Goal: Task Accomplishment & Management: Manage account settings

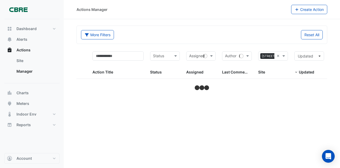
select select "***"
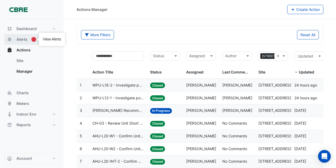
click at [26, 41] on span "Alerts" at bounding box center [21, 39] width 11 height 5
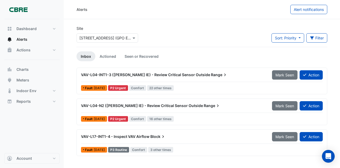
click at [151, 75] on span "VAV-L04-INT1-3 ([PERSON_NAME] IE) - Review Critical Sensor Outside" at bounding box center [145, 74] width 129 height 5
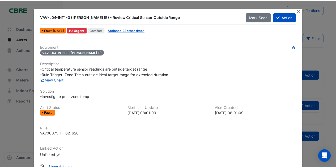
scroll to position [36, 0]
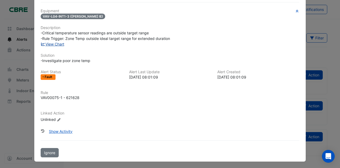
click at [56, 44] on link "View Chart" at bounding box center [53, 44] width 24 height 5
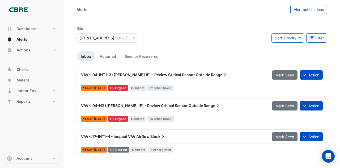
click at [95, 104] on span "VAV-L04-N2 ([PERSON_NAME] IE) - Review Critical Sensor Outside" at bounding box center [142, 105] width 122 height 5
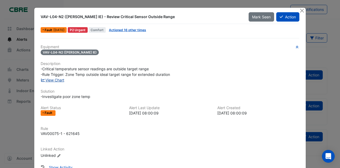
click at [59, 80] on link "View Chart" at bounding box center [53, 80] width 24 height 5
click at [299, 9] on button "Close" at bounding box center [302, 11] width 6 height 6
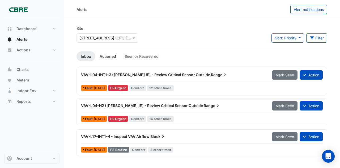
click at [112, 56] on link "Actioned" at bounding box center [107, 56] width 25 height 10
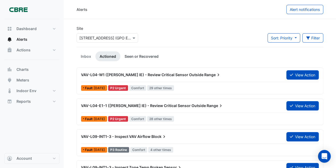
click at [140, 56] on link "Seen or Recovered" at bounding box center [141, 56] width 42 height 10
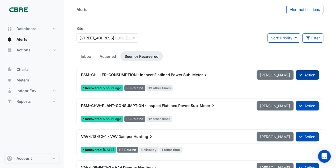
click at [310, 71] on button "Action" at bounding box center [307, 74] width 23 height 9
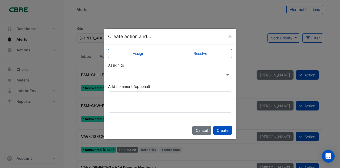
drag, startPoint x: 200, startPoint y: 53, endPoint x: 202, endPoint y: 58, distance: 5.0
click at [200, 53] on label "Resolve" at bounding box center [200, 53] width 63 height 9
click at [220, 127] on button "Create" at bounding box center [222, 129] width 19 height 9
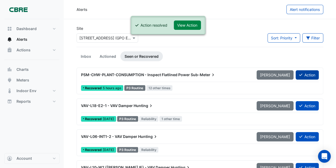
click at [310, 71] on button "Action" at bounding box center [307, 74] width 23 height 9
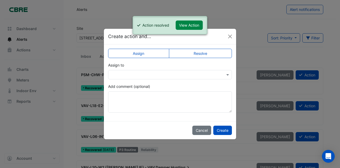
drag, startPoint x: 205, startPoint y: 52, endPoint x: 209, endPoint y: 59, distance: 7.8
click at [205, 52] on label "Resolve" at bounding box center [200, 53] width 63 height 9
click at [224, 130] on button "Create" at bounding box center [222, 129] width 19 height 9
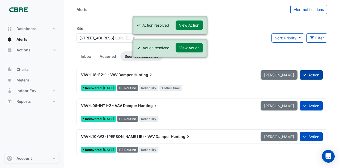
click at [310, 75] on button "Action" at bounding box center [311, 74] width 23 height 9
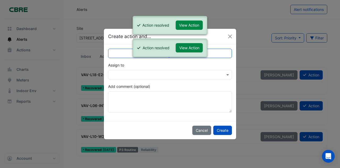
click at [218, 55] on label "Resolve" at bounding box center [200, 53] width 63 height 9
click at [224, 129] on button "Create" at bounding box center [222, 129] width 19 height 9
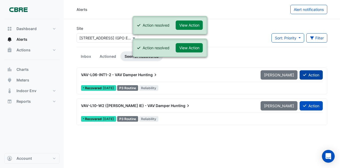
click at [309, 74] on button "Action" at bounding box center [311, 74] width 23 height 9
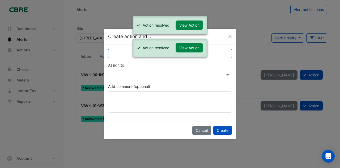
drag, startPoint x: 217, startPoint y: 54, endPoint x: 219, endPoint y: 57, distance: 3.5
click at [217, 54] on label "Resolve" at bounding box center [200, 53] width 63 height 9
drag, startPoint x: 225, startPoint y: 130, endPoint x: 229, endPoint y: 129, distance: 3.9
click at [225, 130] on button "Create" at bounding box center [222, 129] width 19 height 9
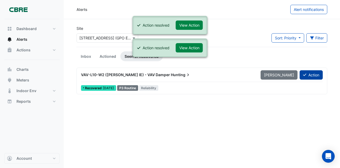
click at [311, 74] on button "Action" at bounding box center [311, 74] width 23 height 9
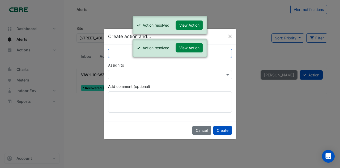
click at [218, 53] on label "Resolve" at bounding box center [200, 53] width 63 height 9
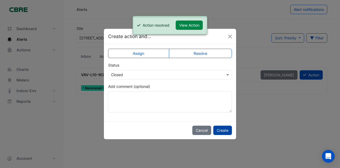
click at [221, 128] on button "Create" at bounding box center [222, 129] width 19 height 9
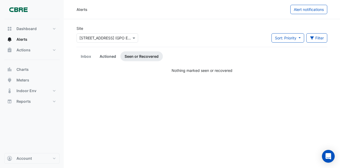
click at [109, 58] on link "Actioned" at bounding box center [107, 56] width 25 height 10
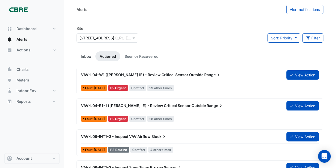
click at [82, 57] on link "Inbox" at bounding box center [85, 56] width 19 height 10
